Goal: Navigation & Orientation: Understand site structure

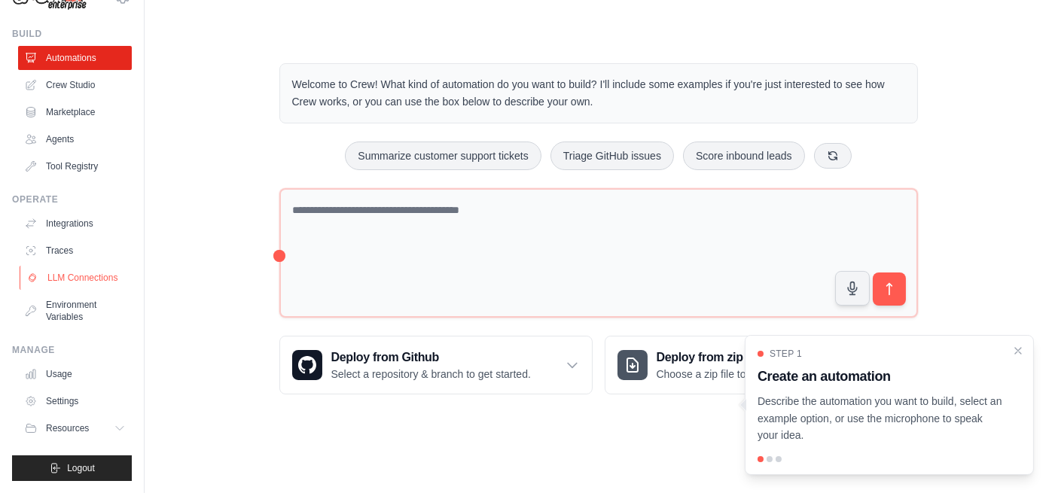
click at [76, 266] on link "LLM Connections" at bounding box center [77, 278] width 114 height 24
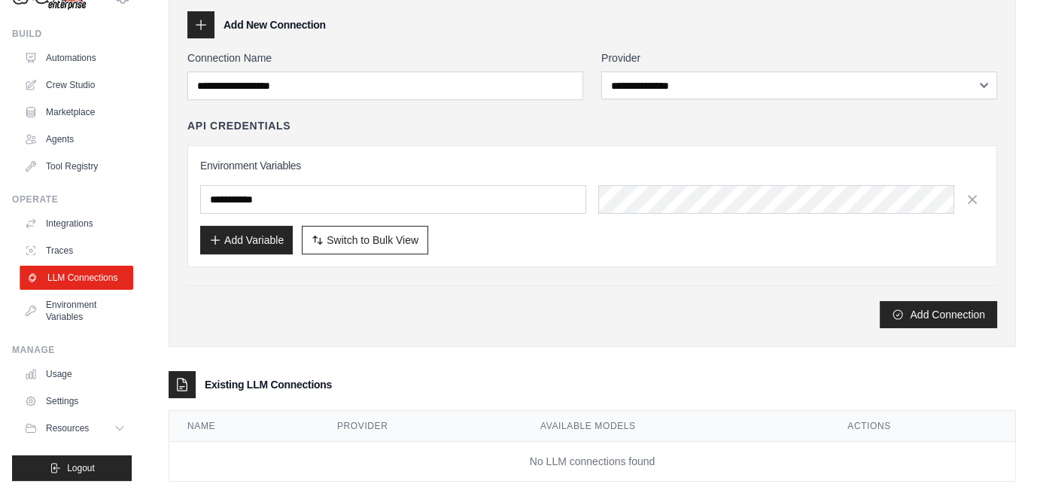
scroll to position [64, 0]
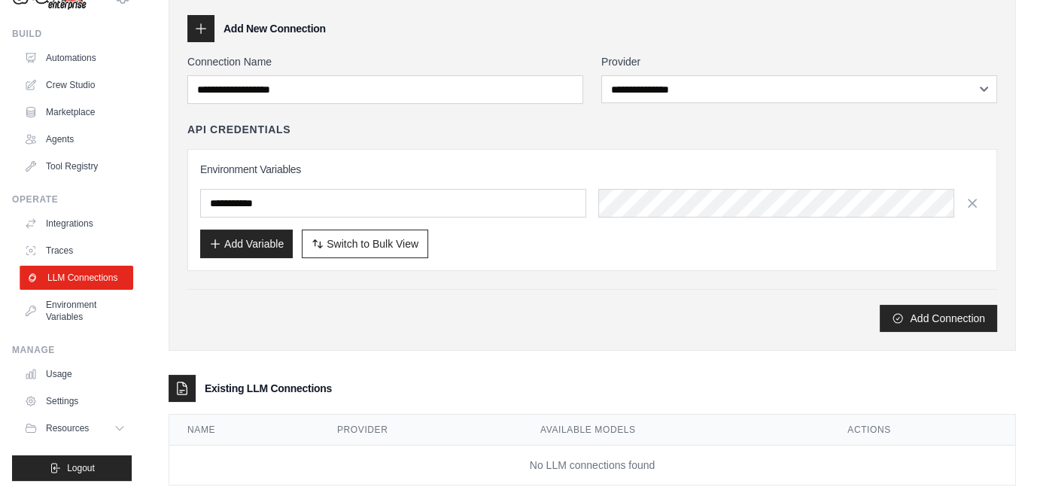
click at [55, 304] on link "Environment Variables" at bounding box center [75, 311] width 114 height 36
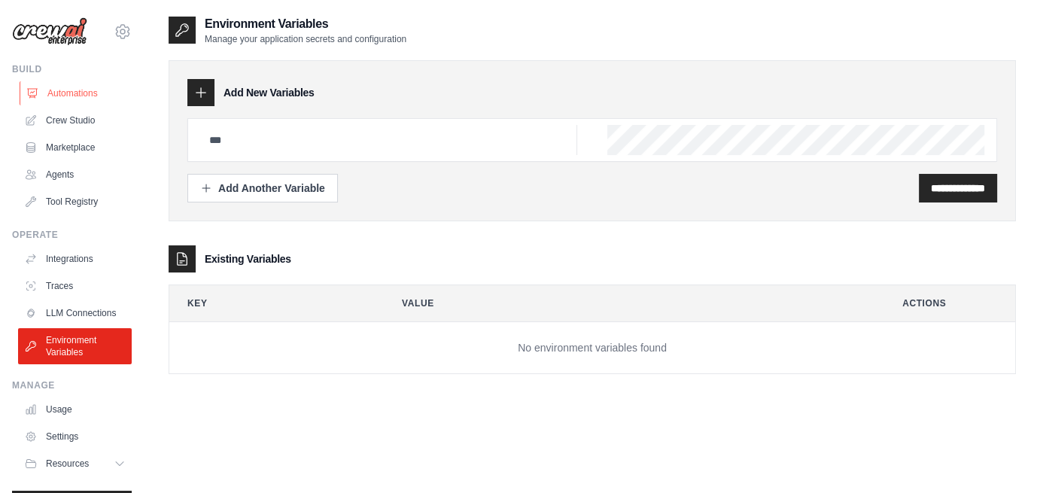
click at [72, 87] on link "Automations" at bounding box center [77, 93] width 114 height 24
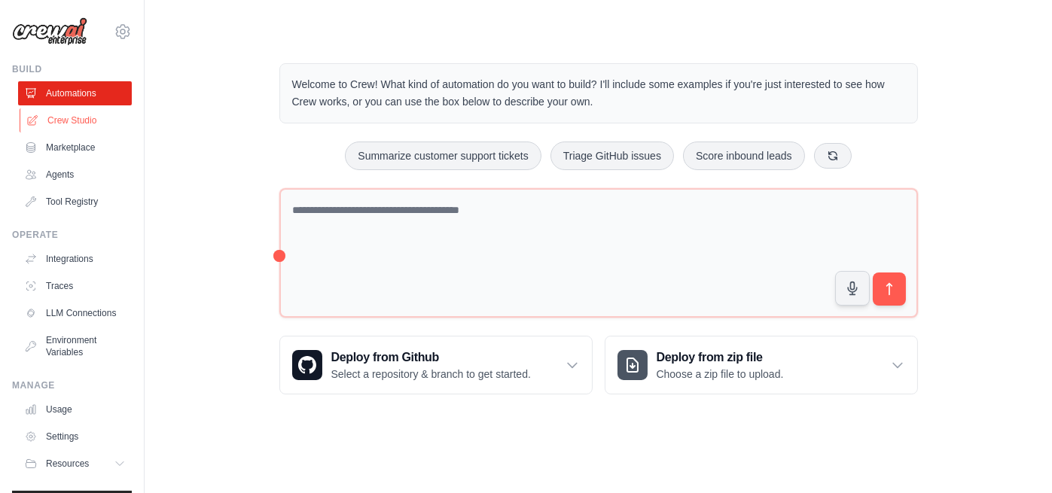
click at [69, 123] on link "Crew Studio" at bounding box center [77, 120] width 114 height 24
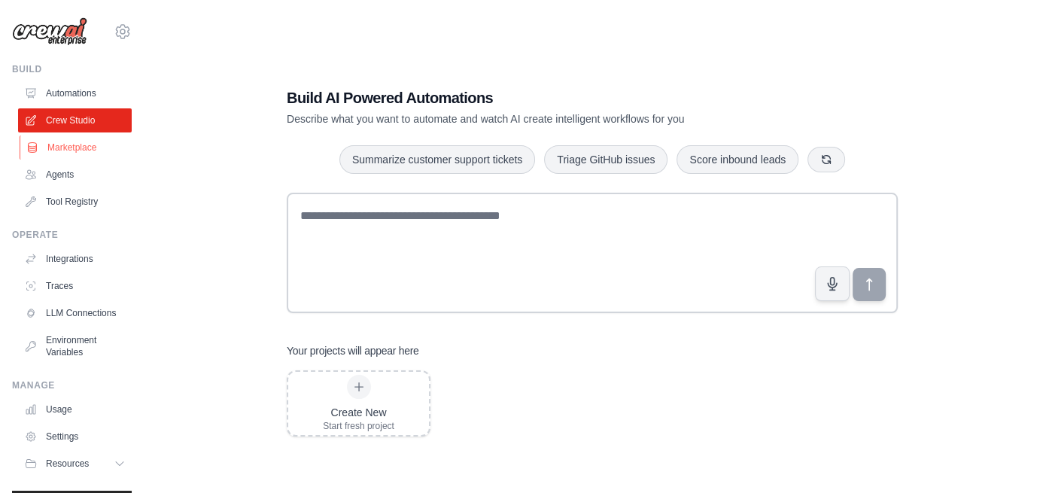
click at [82, 144] on link "Marketplace" at bounding box center [77, 148] width 114 height 24
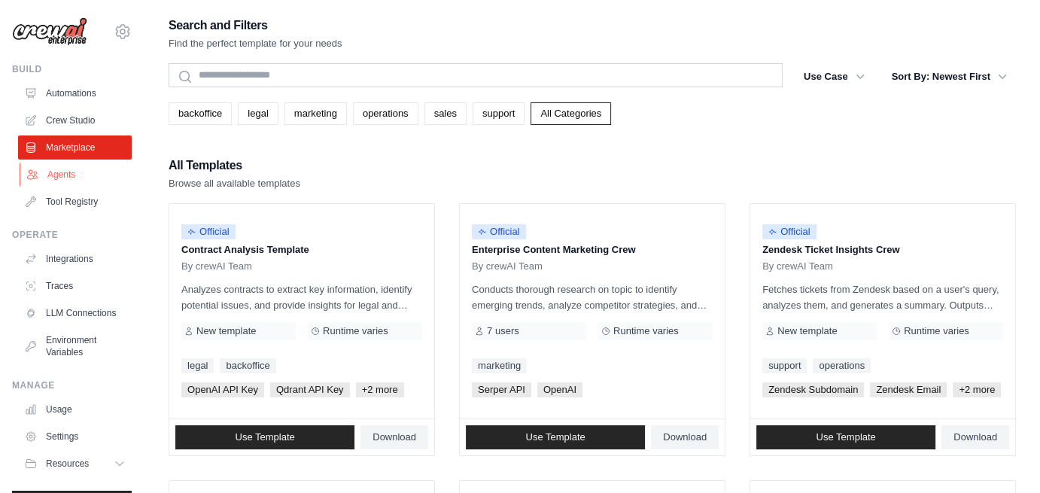
click at [56, 172] on link "Agents" at bounding box center [77, 175] width 114 height 24
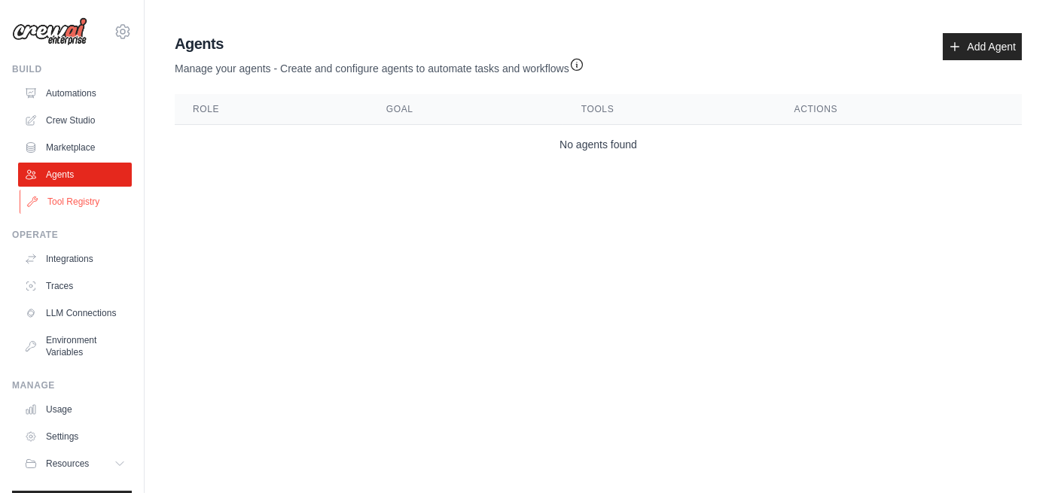
click at [59, 207] on link "Tool Registry" at bounding box center [77, 202] width 114 height 24
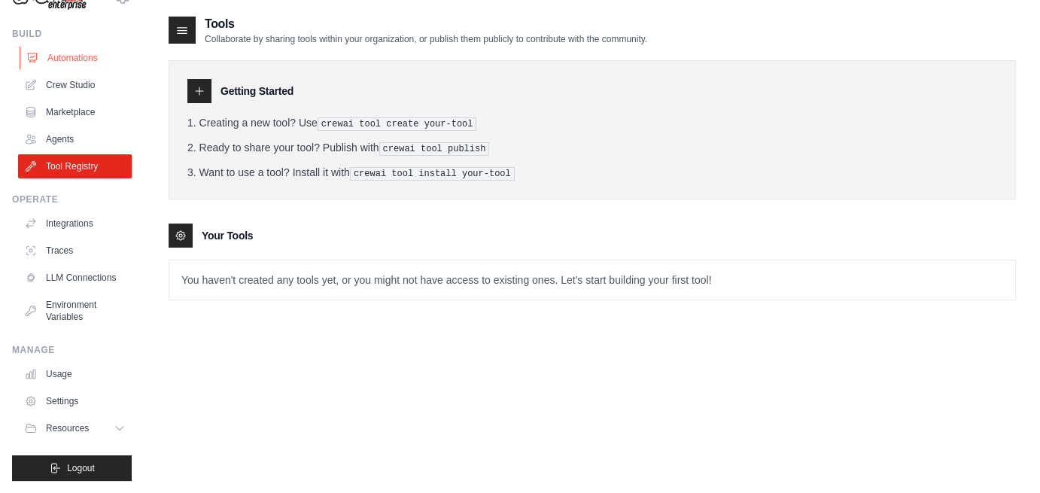
drag, startPoint x: 94, startPoint y: 33, endPoint x: 79, endPoint y: 44, distance: 18.8
click at [79, 44] on div "Build Automations Crew Studio Marketplace Agents" at bounding box center [72, 103] width 120 height 151
click at [79, 46] on link "Automations" at bounding box center [77, 58] width 114 height 24
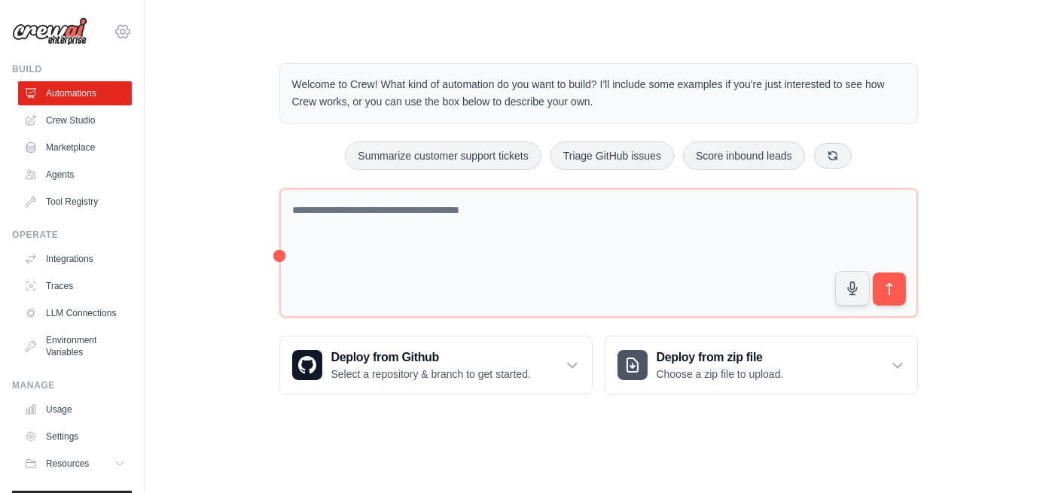
click at [114, 31] on icon at bounding box center [123, 32] width 18 height 18
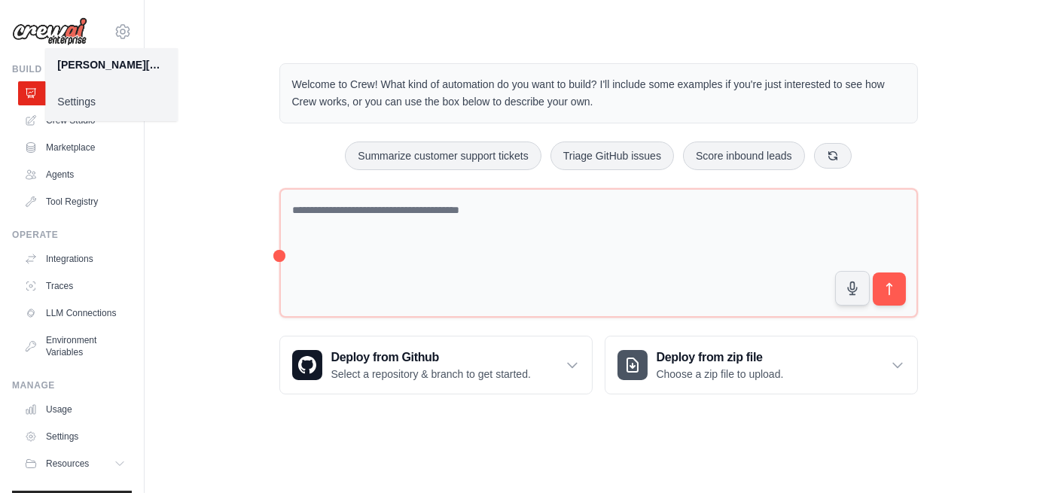
click at [227, 94] on div "Welcome to Crew! What kind of automation do you want to build? I'll include som…" at bounding box center [598, 228] width 859 height 379
